Goal: Transaction & Acquisition: Obtain resource

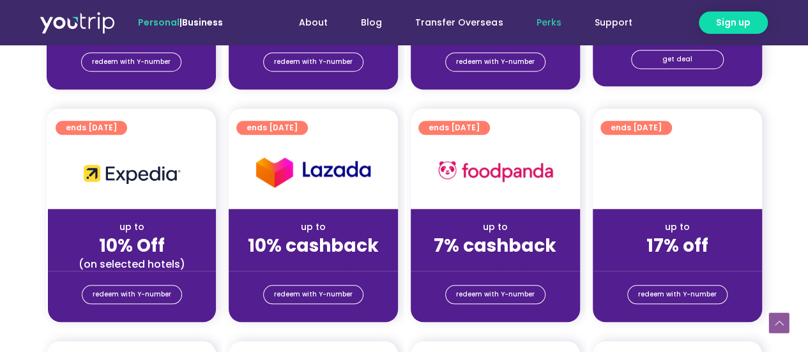
scroll to position [511, 0]
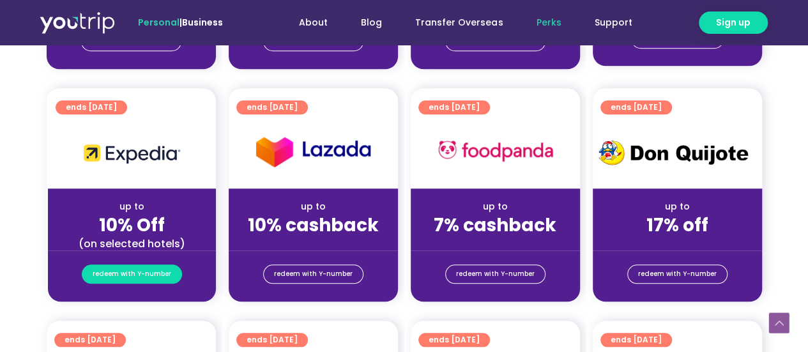
click at [126, 275] on span "redeem with Y-number" at bounding box center [132, 274] width 79 height 18
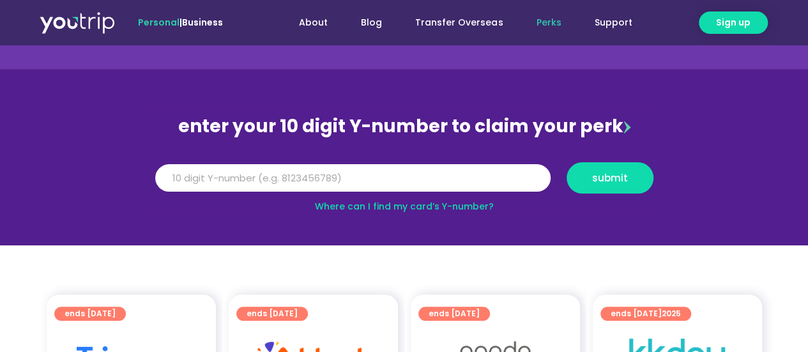
scroll to position [52, 0]
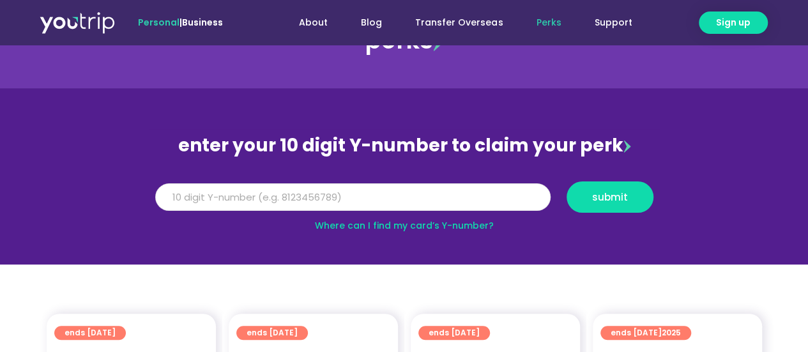
click at [303, 197] on input "Y Number" at bounding box center [352, 197] width 395 height 28
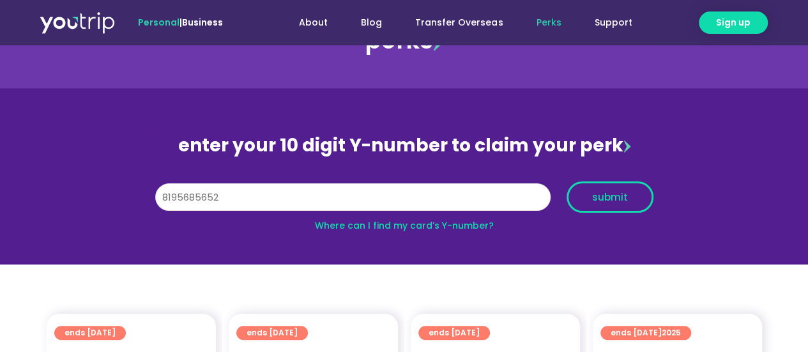
type input "8195685652"
click at [609, 198] on span "submit" at bounding box center [610, 197] width 36 height 10
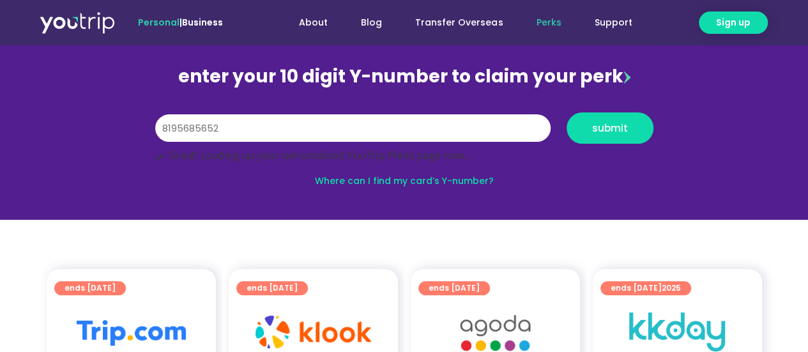
scroll to position [232, 0]
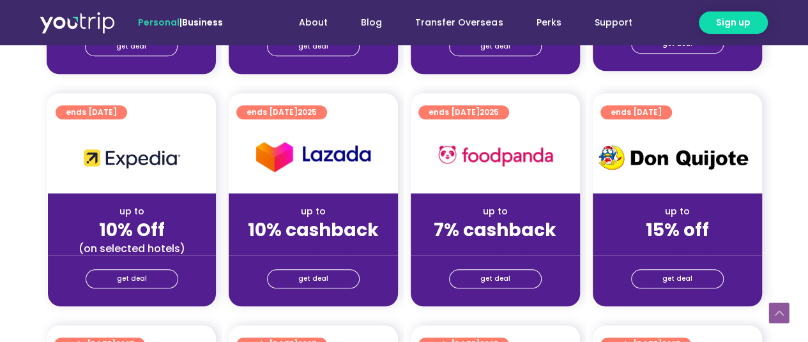
scroll to position [638, 0]
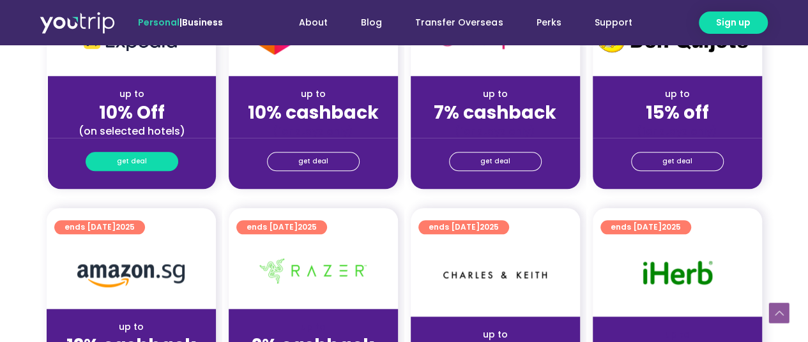
click at [144, 160] on span "get deal" at bounding box center [132, 162] width 30 height 18
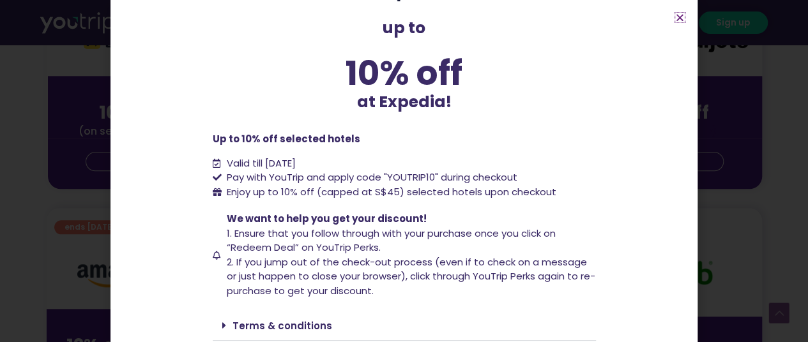
scroll to position [88, 0]
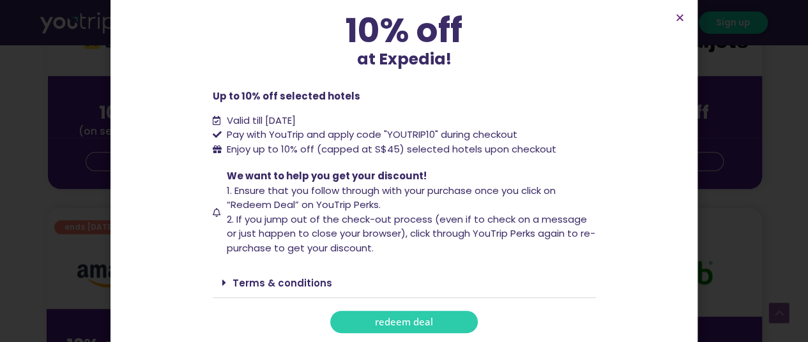
click at [399, 319] on span "redeem deal" at bounding box center [404, 322] width 58 height 10
